Goal: Task Accomplishment & Management: Manage account settings

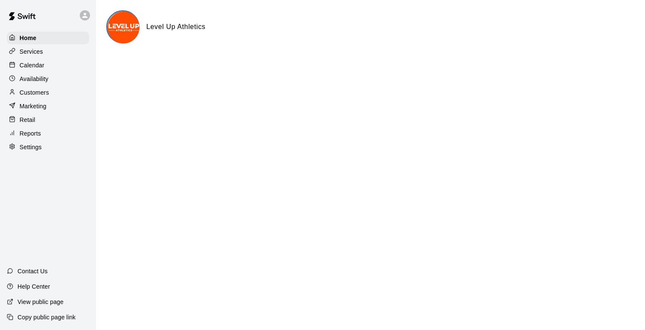
click at [34, 67] on p "Calendar" at bounding box center [32, 65] width 25 height 9
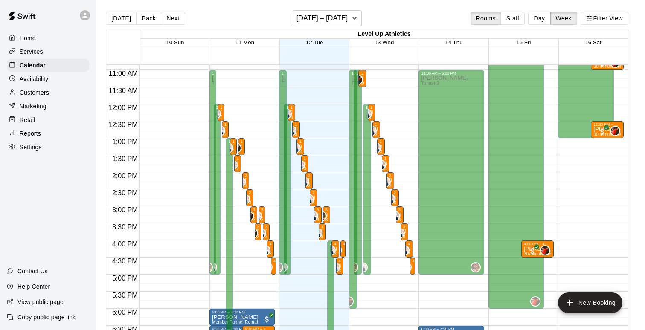
scroll to position [362, 0]
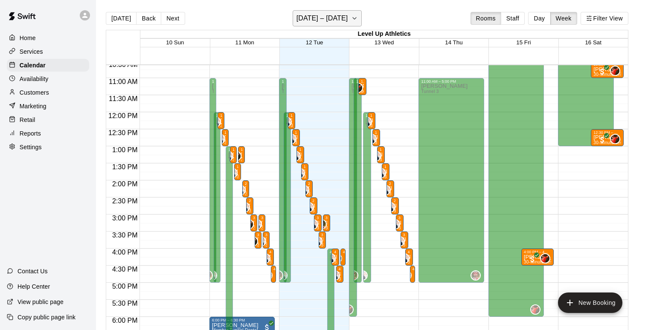
click at [336, 17] on h6 "[DATE] – [DATE]" at bounding box center [322, 18] width 52 height 12
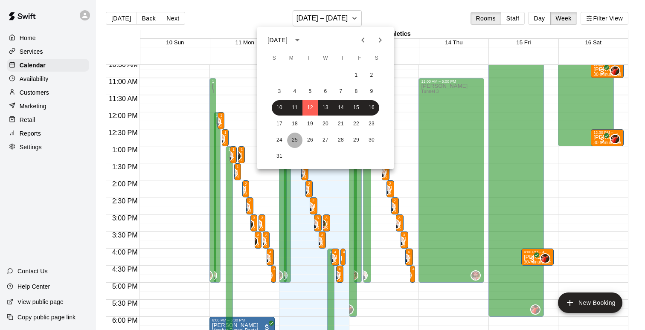
click at [294, 140] on button "25" at bounding box center [294, 140] width 15 height 15
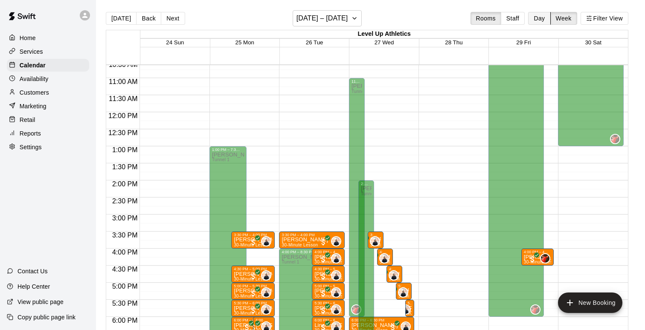
click at [542, 19] on button "Day" at bounding box center [539, 18] width 22 height 13
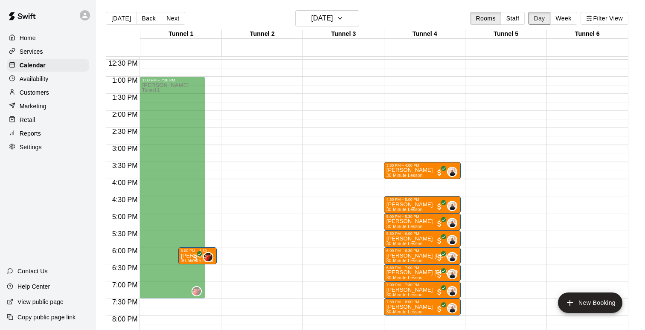
scroll to position [433, 0]
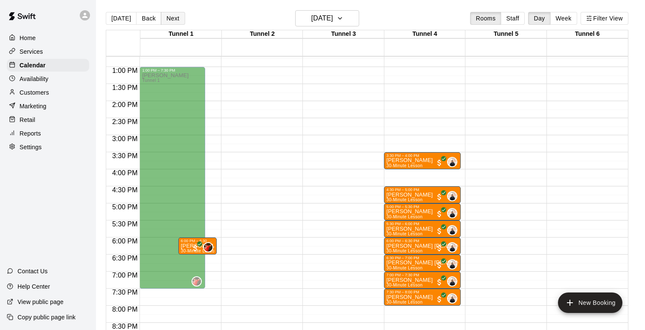
click at [175, 16] on button "Next" at bounding box center [173, 18] width 24 height 13
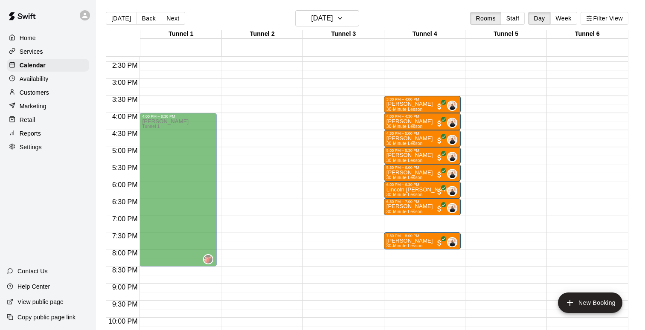
scroll to position [490, 0]
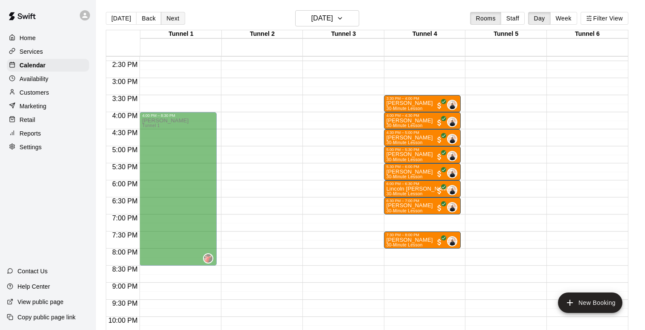
click at [177, 21] on button "Next" at bounding box center [173, 18] width 24 height 13
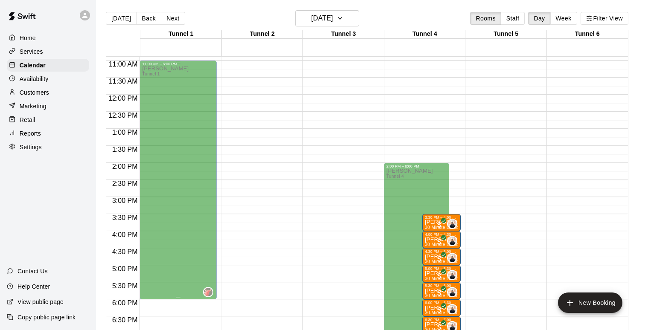
scroll to position [377, 0]
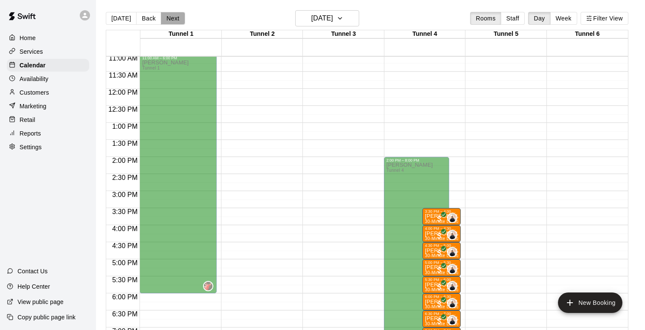
click at [164, 19] on button "Next" at bounding box center [173, 18] width 24 height 13
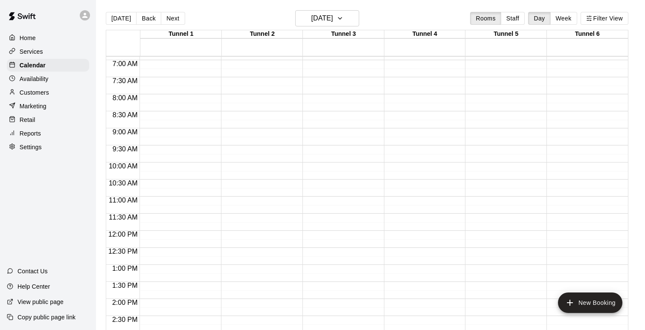
scroll to position [258, 0]
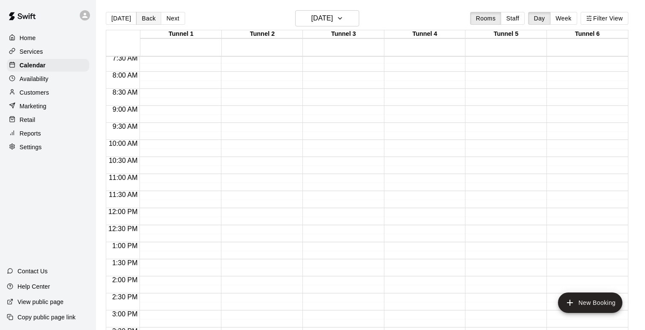
click at [148, 22] on button "Back" at bounding box center [148, 18] width 25 height 13
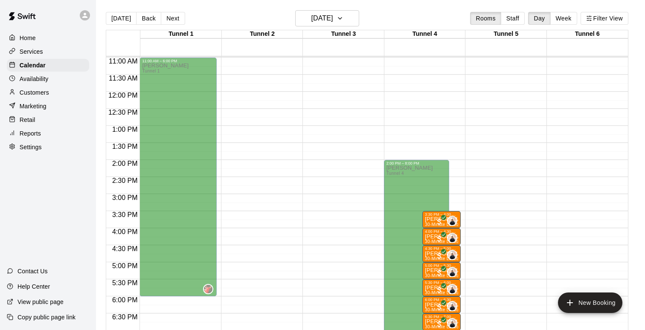
scroll to position [371, 0]
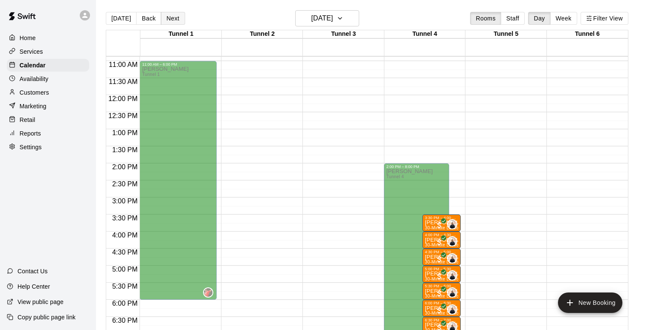
click at [175, 17] on button "Next" at bounding box center [173, 18] width 24 height 13
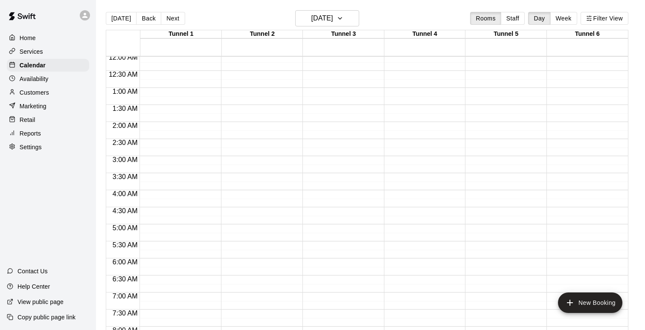
scroll to position [0, 0]
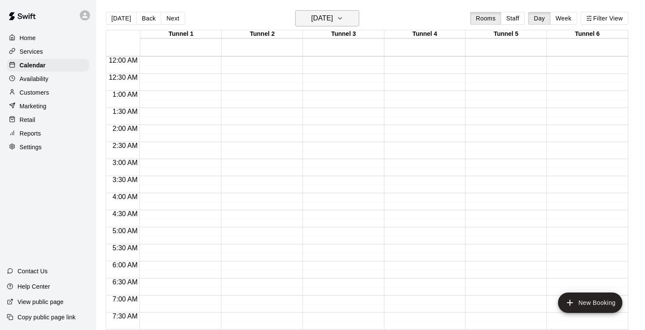
click at [330, 22] on h6 "[DATE]" at bounding box center [322, 18] width 22 height 12
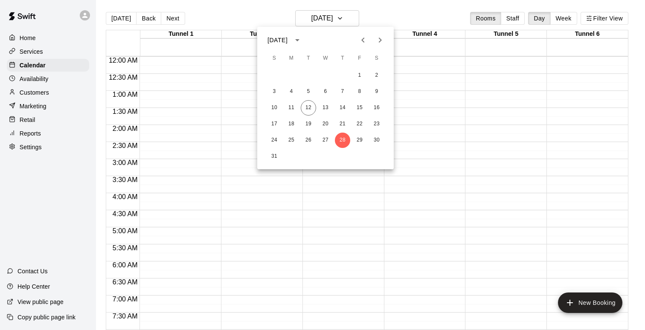
click at [380, 43] on icon "Next month" at bounding box center [380, 40] width 10 height 10
click at [325, 75] on button "3" at bounding box center [325, 75] width 15 height 15
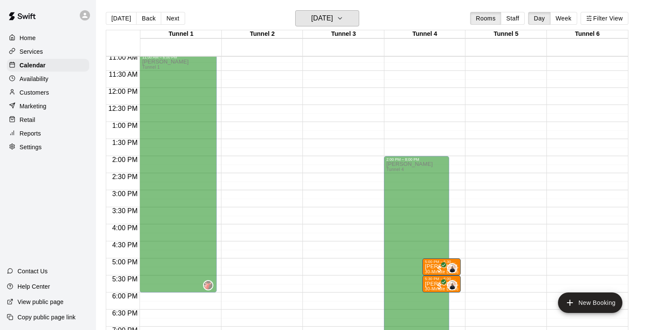
scroll to position [374, 0]
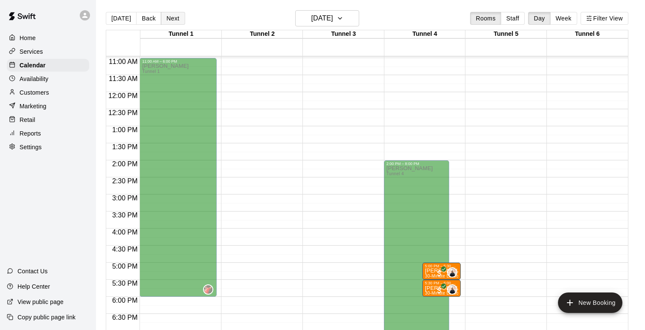
click at [176, 21] on button "Next" at bounding box center [173, 18] width 24 height 13
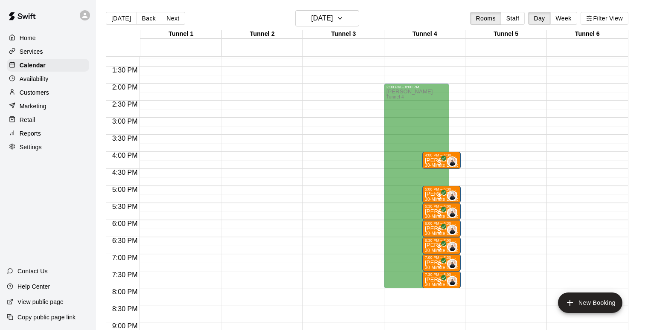
scroll to position [407, 0]
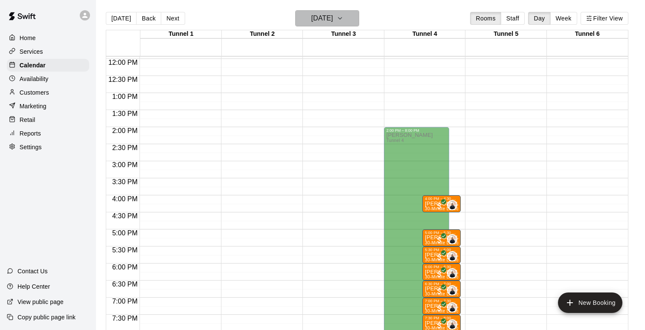
click at [329, 25] on button "[DATE]" at bounding box center [327, 18] width 64 height 16
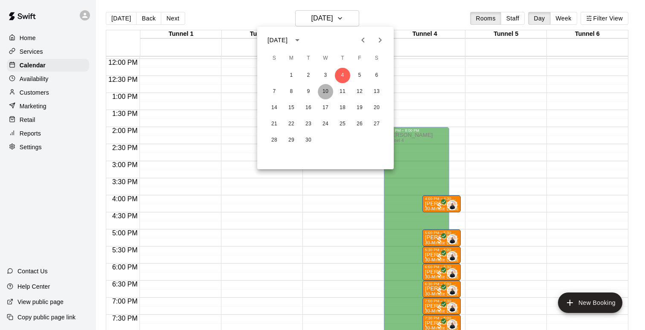
click at [322, 92] on button "10" at bounding box center [325, 91] width 15 height 15
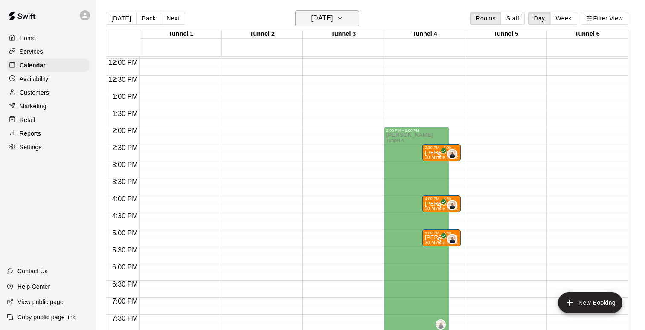
click at [333, 14] on h6 "[DATE]" at bounding box center [322, 18] width 22 height 12
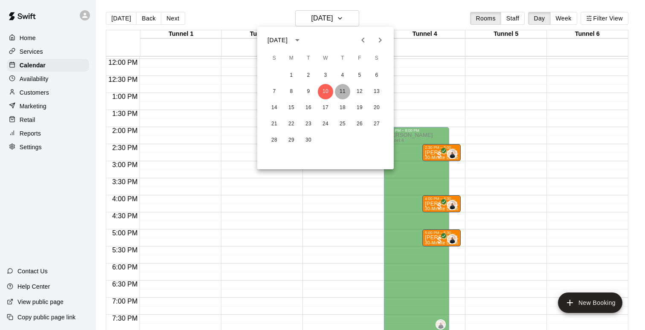
click at [340, 91] on button "11" at bounding box center [342, 91] width 15 height 15
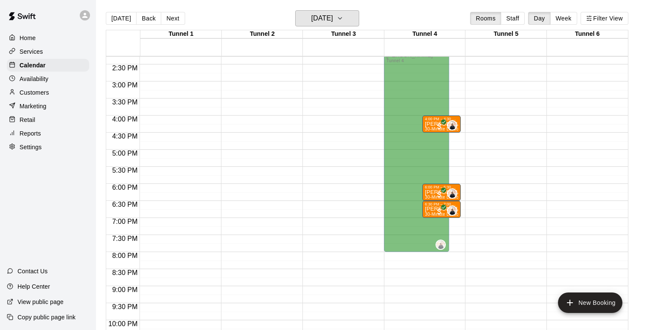
scroll to position [469, 0]
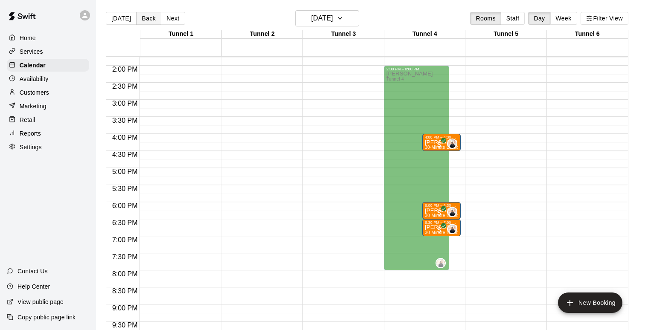
click at [146, 17] on button "Back" at bounding box center [148, 18] width 25 height 13
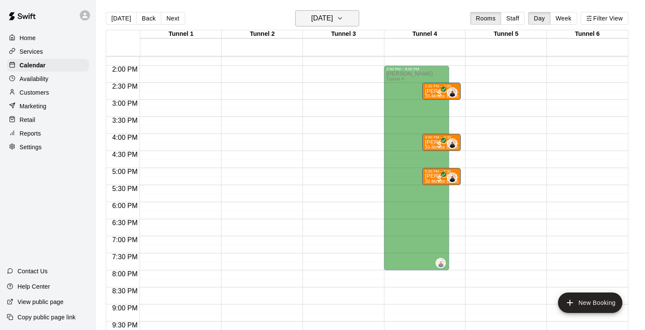
click at [324, 16] on h6 "[DATE]" at bounding box center [322, 18] width 22 height 12
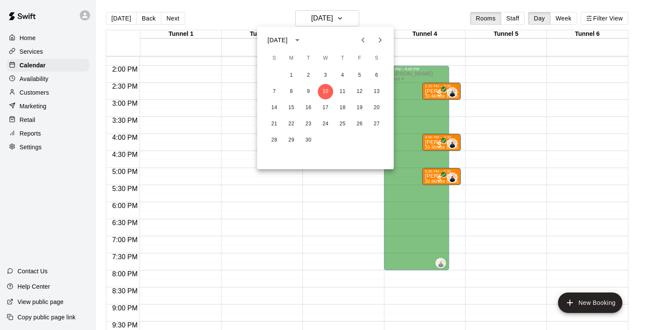
click at [358, 38] on icon "Previous month" at bounding box center [363, 40] width 10 height 10
click at [378, 44] on icon "Next month" at bounding box center [380, 40] width 10 height 10
click at [361, 41] on icon "Previous month" at bounding box center [363, 40] width 10 height 10
click at [381, 41] on icon "Next month" at bounding box center [380, 40] width 10 height 10
